Goal: Transaction & Acquisition: Purchase product/service

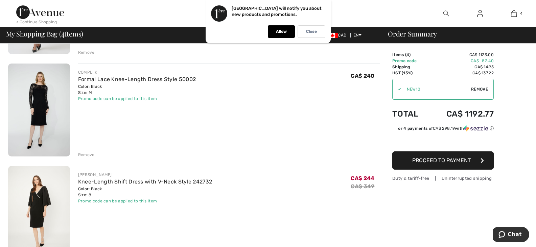
scroll to position [135, 0]
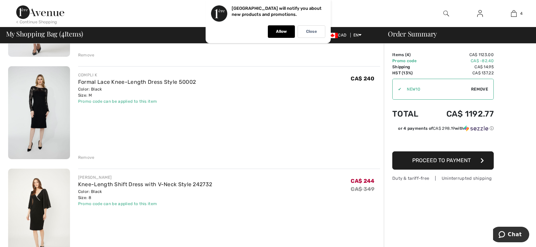
click at [83, 156] on div "Remove" at bounding box center [86, 158] width 17 height 6
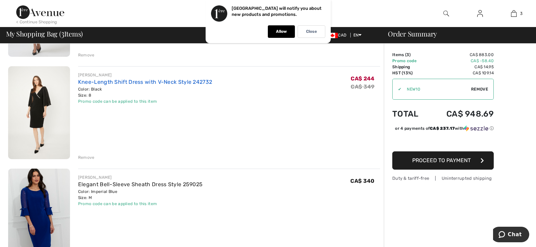
click at [131, 81] on link "Knee-Length Shift Dress with V-Neck Style 242732" at bounding box center [145, 82] width 134 height 6
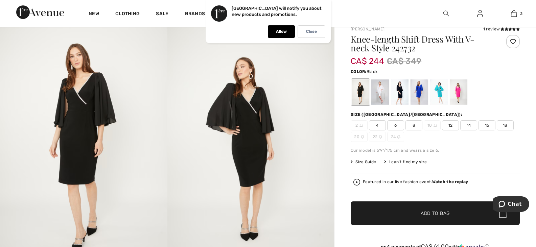
scroll to position [68, 0]
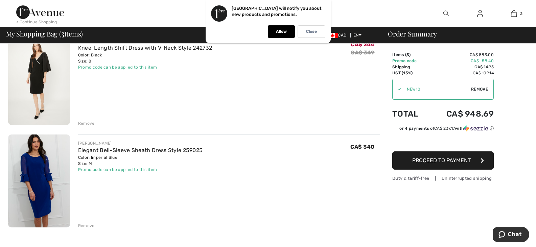
scroll to position [169, 0]
click at [101, 151] on link "Elegant Bell-Sleeve Sheath Dress Style 259025" at bounding box center [140, 151] width 125 height 6
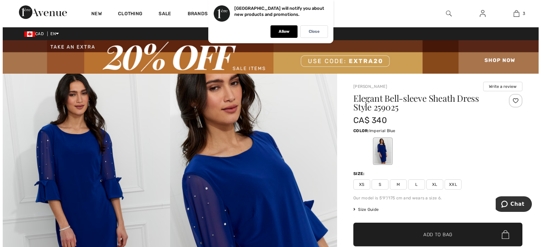
scroll to position [34, 0]
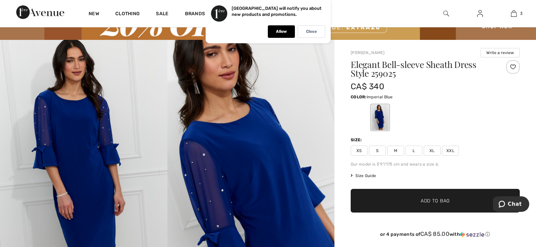
click at [89, 131] on img at bounding box center [83, 165] width 167 height 251
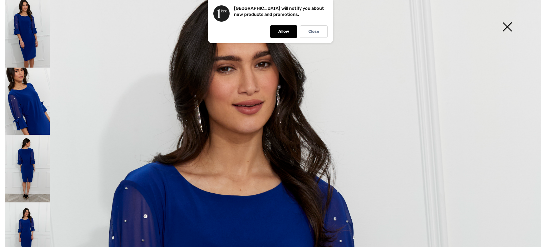
click at [38, 100] on img at bounding box center [27, 102] width 45 height 68
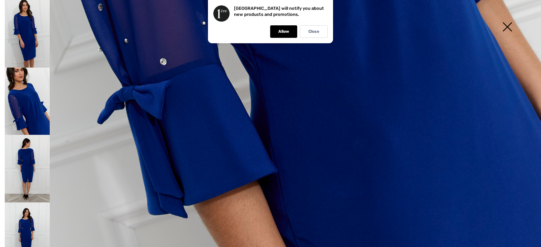
scroll to position [557, 0]
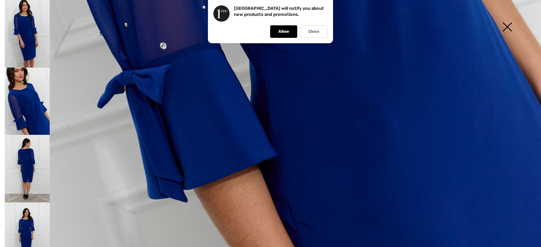
click at [28, 166] on img at bounding box center [27, 169] width 45 height 68
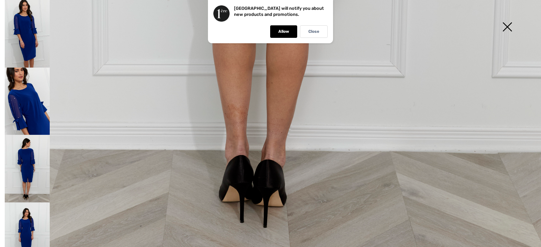
scroll to position [388, 0]
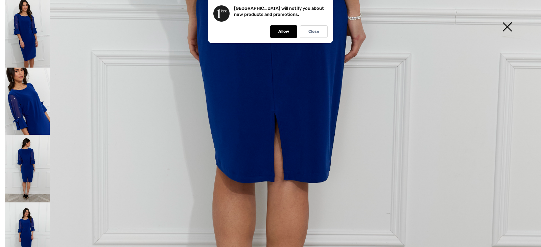
click at [36, 49] on img at bounding box center [27, 34] width 45 height 68
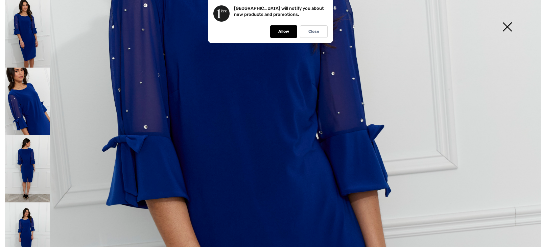
scroll to position [219, 0]
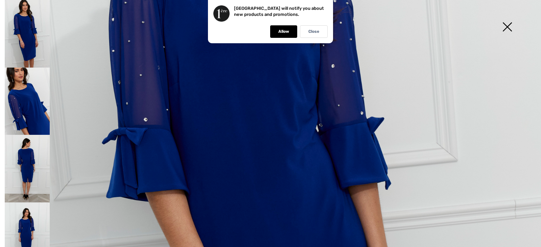
click at [29, 49] on img at bounding box center [27, 34] width 45 height 68
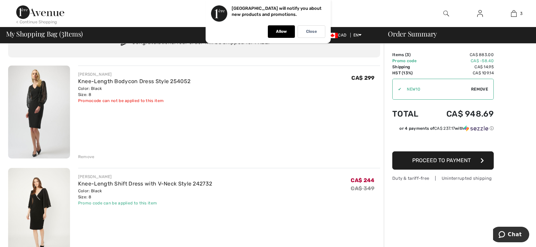
scroll to position [34, 0]
click at [95, 83] on link "Knee-Length Bodycon Dress Style 254052" at bounding box center [134, 81] width 112 height 6
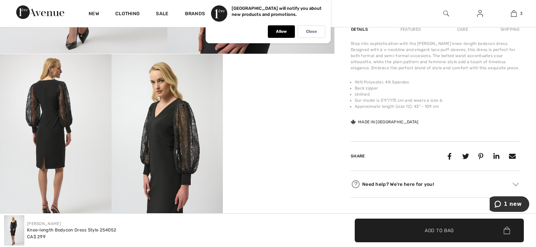
scroll to position [304, 0]
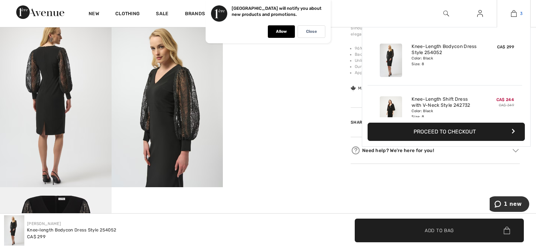
click at [517, 15] on img at bounding box center [514, 13] width 6 height 8
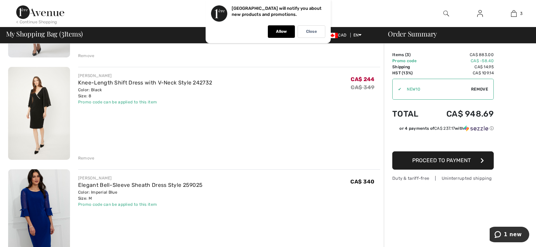
scroll to position [135, 0]
click at [86, 156] on div "Remove" at bounding box center [86, 158] width 17 height 6
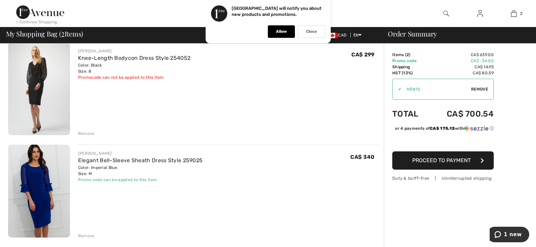
scroll to position [68, 0]
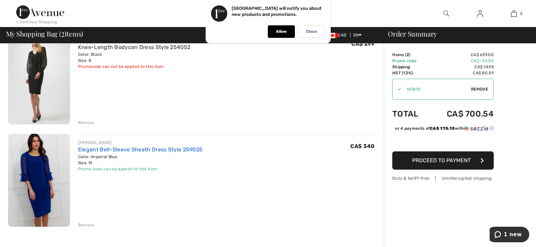
click at [111, 152] on link "Elegant Bell-Sleeve Sheath Dress Style 259025" at bounding box center [140, 149] width 125 height 6
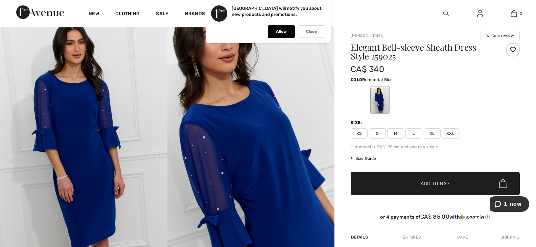
scroll to position [68, 0]
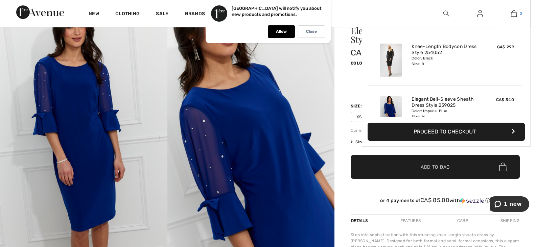
click at [518, 16] on link "2" at bounding box center [513, 13] width 33 height 8
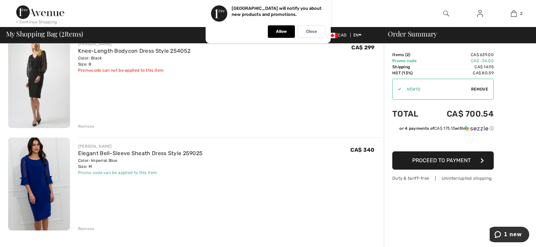
scroll to position [68, 0]
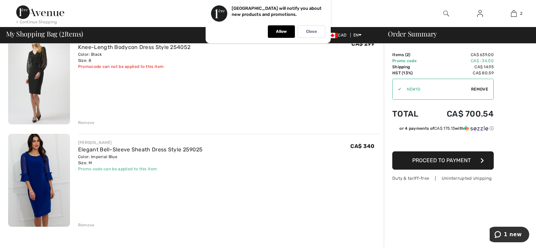
click at [87, 224] on div "Remove" at bounding box center [86, 225] width 17 height 6
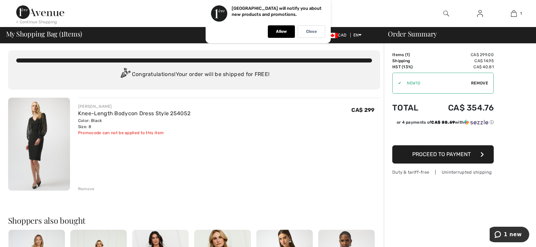
scroll to position [0, 0]
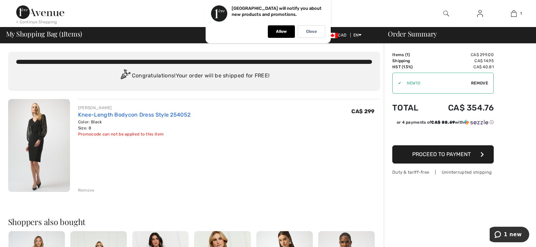
click at [127, 115] on link "Knee-Length Bodycon Dress Style 254052" at bounding box center [134, 115] width 112 height 6
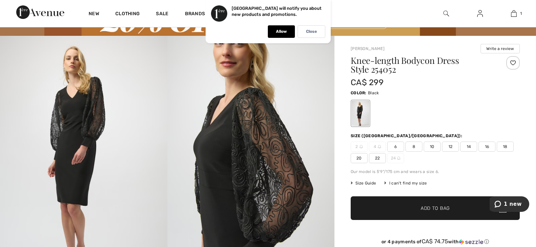
scroll to position [34, 0]
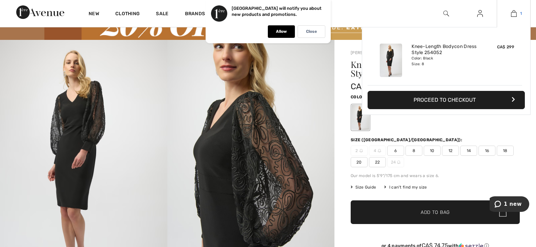
click at [517, 14] on link "1" at bounding box center [513, 13] width 33 height 8
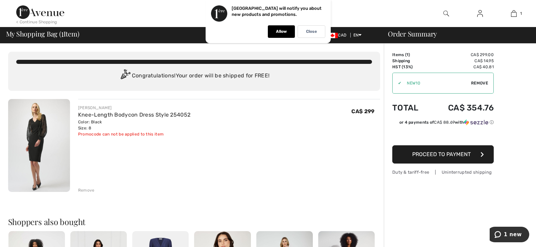
click at [423, 153] on span "Proceed to Payment" at bounding box center [441, 154] width 59 height 6
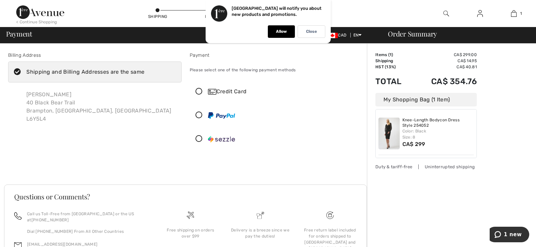
click at [199, 93] on icon at bounding box center [199, 91] width 18 height 7
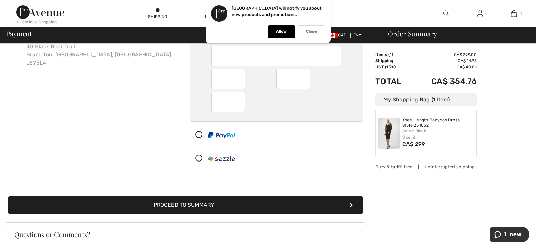
scroll to position [68, 0]
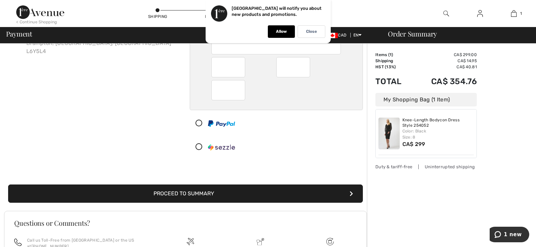
click at [290, 188] on button "Proceed to Summary" at bounding box center [185, 194] width 355 height 18
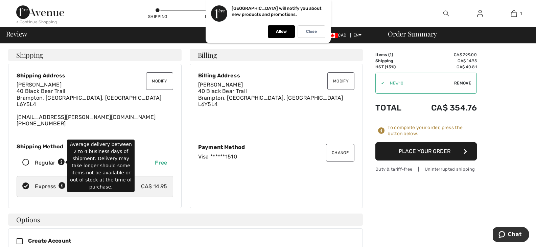
click at [60, 159] on icon at bounding box center [61, 162] width 7 height 7
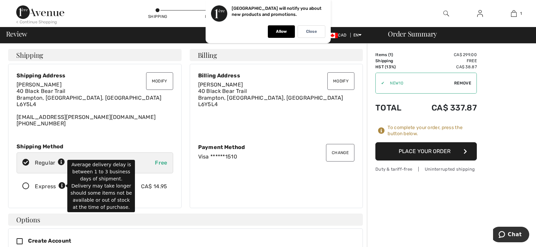
click at [62, 187] on icon at bounding box center [62, 186] width 7 height 7
radio input "true"
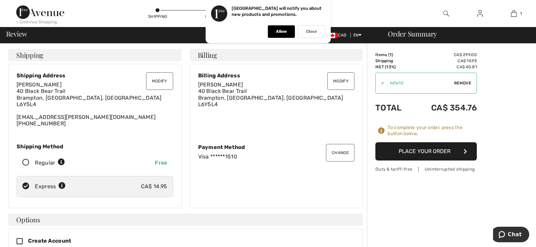
click at [118, 133] on div "Modify Shipping Address Frances Costantini 40 Black Bear Trail Brampton, ON, CA…" at bounding box center [95, 136] width 174 height 144
click at [394, 153] on button "Place Your Order" at bounding box center [426, 151] width 101 height 18
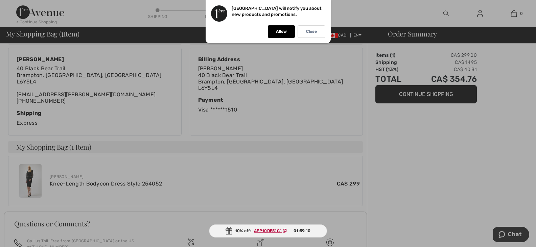
scroll to position [135, 0]
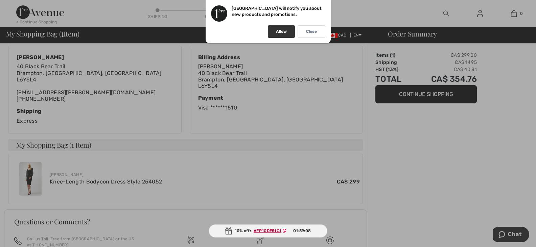
click at [289, 33] on div "Allow" at bounding box center [281, 31] width 27 height 13
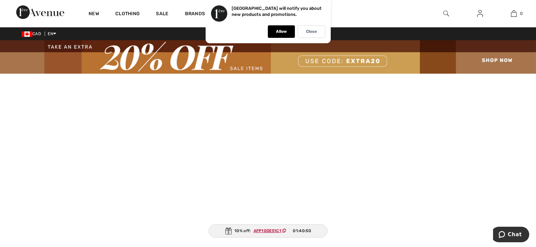
click at [450, 14] on div at bounding box center [446, 13] width 34 height 27
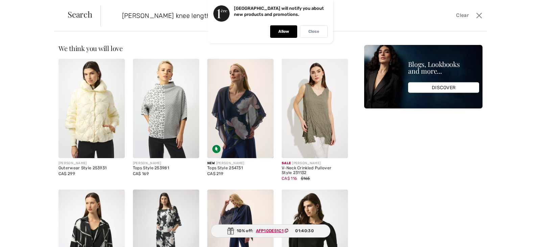
click at [305, 33] on div "Close" at bounding box center [314, 31] width 28 height 13
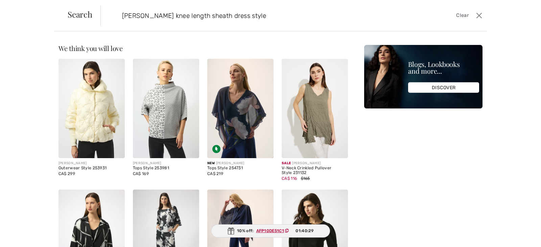
click at [285, 20] on input "joseph ribkoff knee length sheath dress style" at bounding box center [251, 15] width 268 height 20
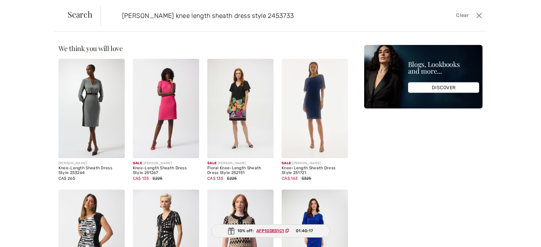
type input "joseph ribkoff knee length sheath dress style 2453733"
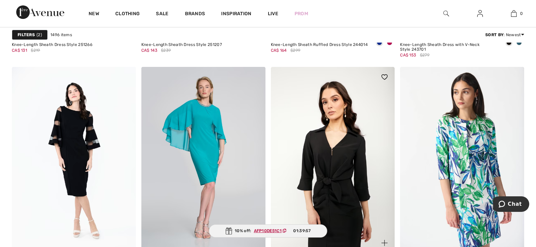
scroll to position [744, 0]
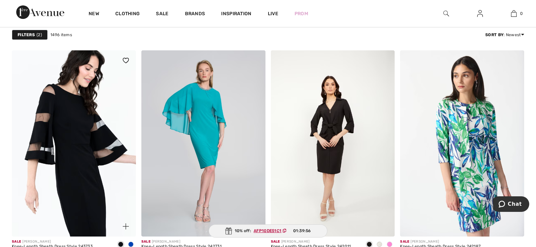
click at [29, 134] on img at bounding box center [74, 143] width 124 height 186
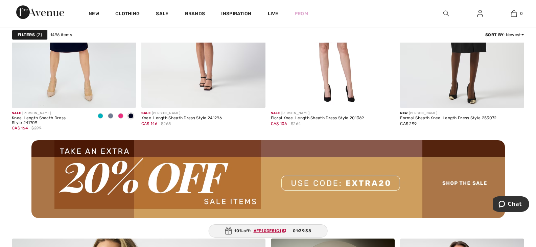
scroll to position [1624, 0]
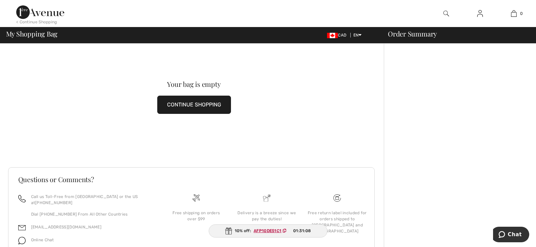
click at [37, 6] on img at bounding box center [40, 12] width 48 height 14
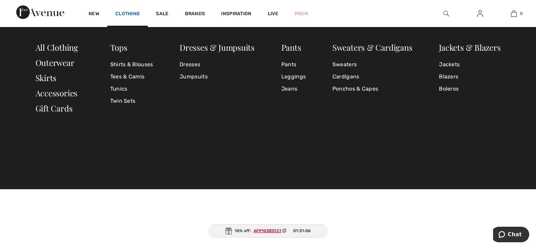
click at [133, 14] on link "Clothing" at bounding box center [127, 14] width 24 height 7
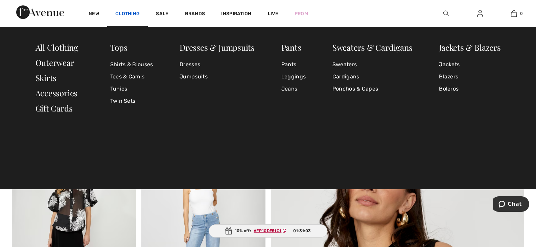
click at [130, 17] on link "Clothing" at bounding box center [127, 14] width 24 height 7
click at [187, 66] on link "Dresses" at bounding box center [217, 65] width 75 height 12
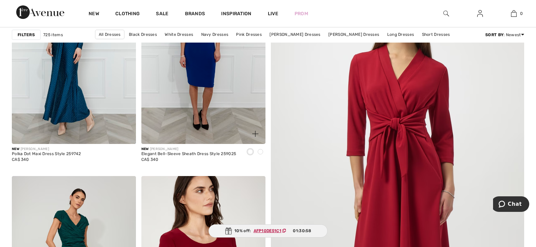
scroll to position [169, 0]
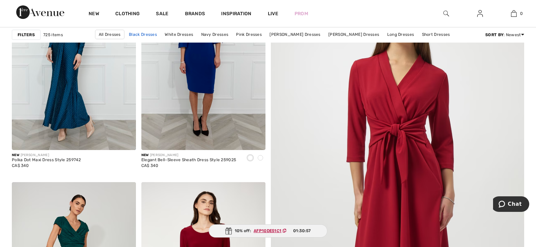
click at [159, 36] on link "Black Dresses" at bounding box center [143, 34] width 35 height 9
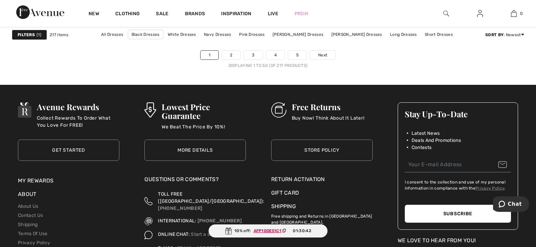
scroll to position [3417, 0]
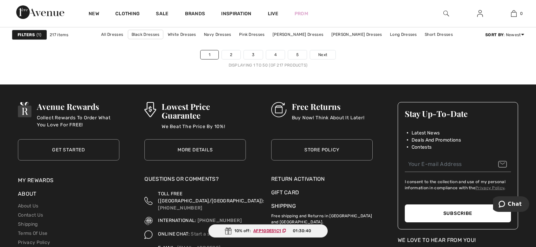
click at [242, 55] on ul "1 2 3 4 5 Next" at bounding box center [268, 54] width 513 height 9
click at [240, 55] on link "2" at bounding box center [231, 54] width 19 height 9
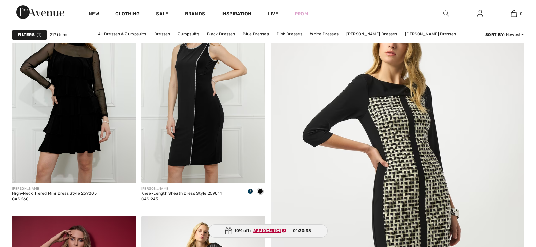
scroll to position [147, 0]
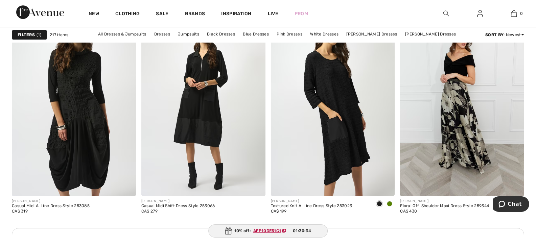
click at [446, 14] on img at bounding box center [447, 13] width 6 height 8
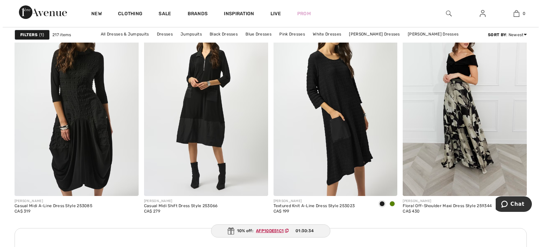
scroll to position [784, 0]
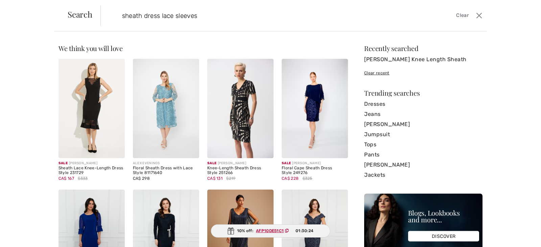
type input "sheath dress lace sleeves"
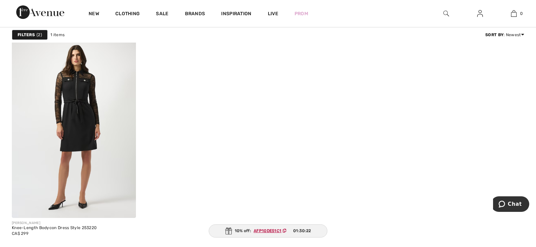
scroll to position [101, 0]
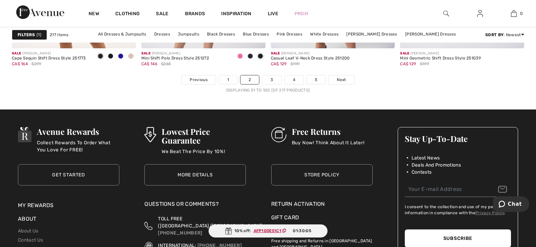
scroll to position [3389, 0]
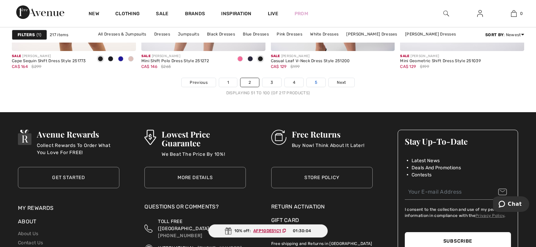
click at [321, 79] on link "5" at bounding box center [316, 82] width 19 height 9
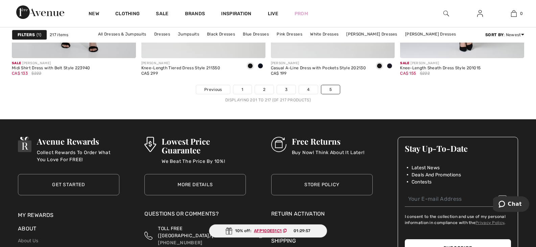
scroll to position [1184, 0]
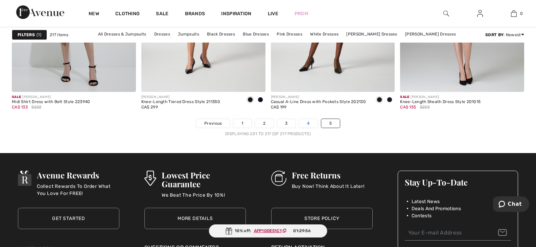
click at [302, 124] on link "4" at bounding box center [308, 123] width 19 height 9
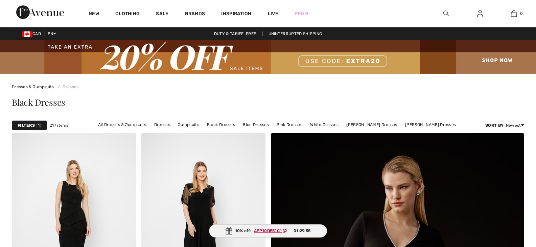
scroll to position [104, 0]
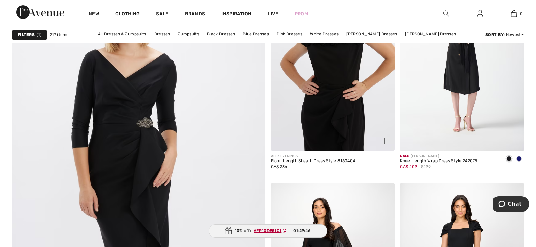
click at [302, 122] on div "ALEX EVENINGS Floor-Length Sheath Dress Style 8160404 CA$ 336" at bounding box center [333, 71] width 124 height 213
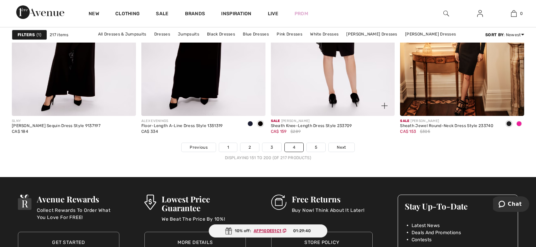
scroll to position [3383, 0]
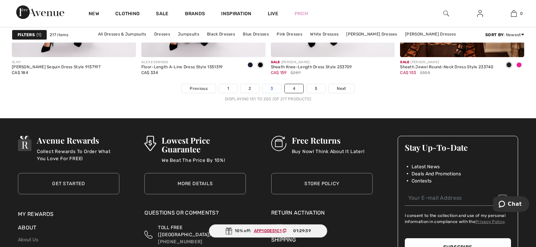
click at [271, 92] on link "3" at bounding box center [272, 88] width 19 height 9
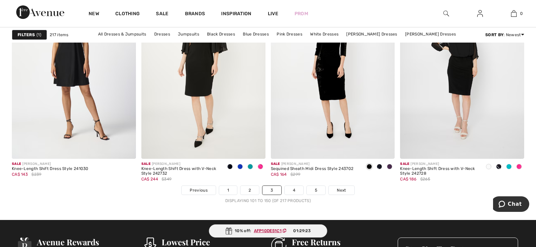
scroll to position [3349, 0]
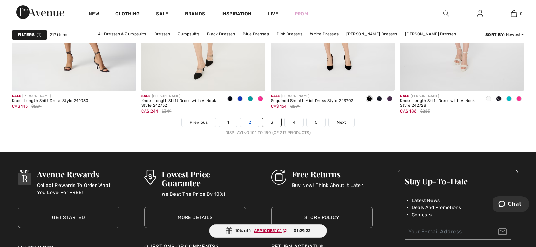
click at [255, 124] on link "2" at bounding box center [250, 122] width 19 height 9
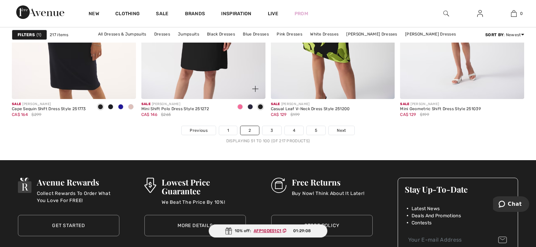
scroll to position [3451, 0]
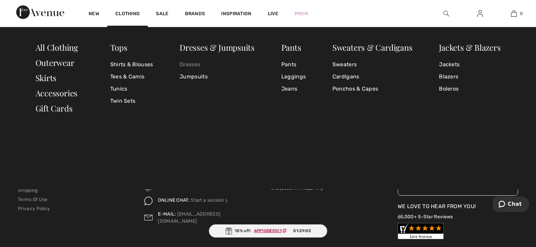
click at [182, 65] on link "Dresses" at bounding box center [217, 65] width 75 height 12
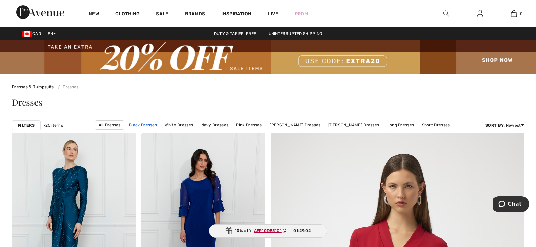
click at [154, 126] on link "Black Dresses" at bounding box center [143, 125] width 35 height 9
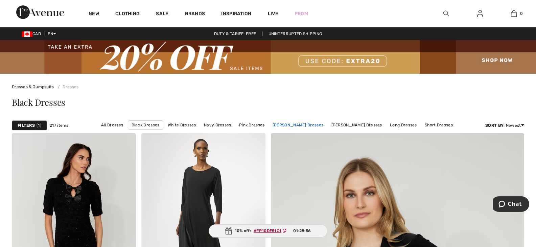
click at [310, 124] on link "Joseph Ribkoff Dresses" at bounding box center [298, 125] width 58 height 9
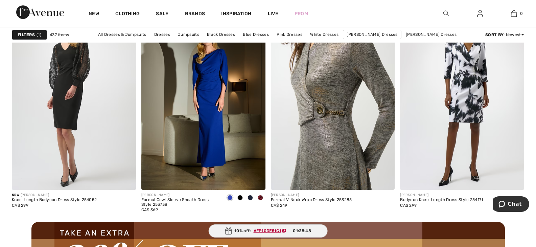
scroll to position [1556, 0]
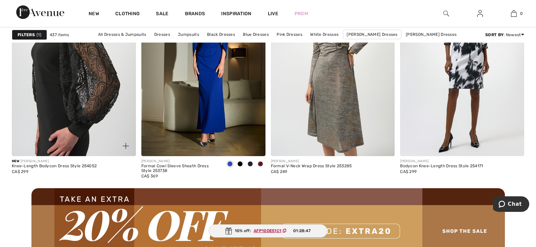
click at [87, 115] on img at bounding box center [74, 63] width 124 height 186
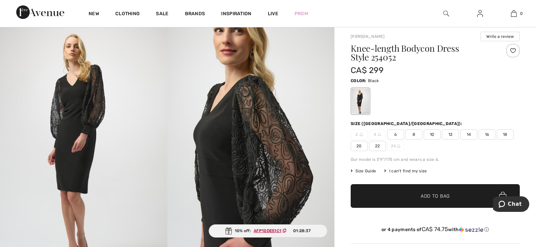
scroll to position [34, 0]
